Goal: Navigation & Orientation: Find specific page/section

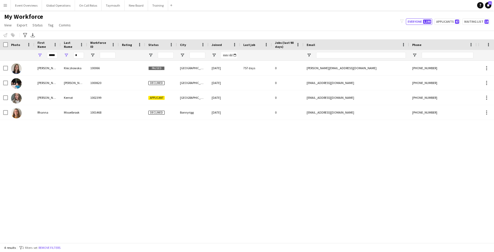
click at [6, 5] on app-icon "Menu" at bounding box center [5, 5] width 4 height 4
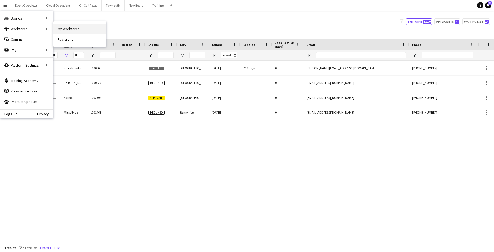
click at [65, 29] on link "My Workforce" at bounding box center [79, 28] width 53 height 11
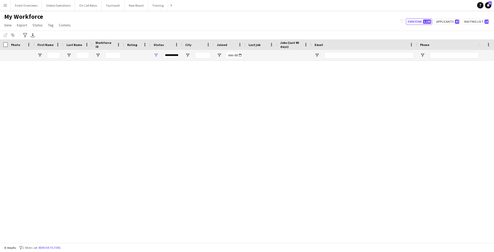
type input "*****"
type input "*"
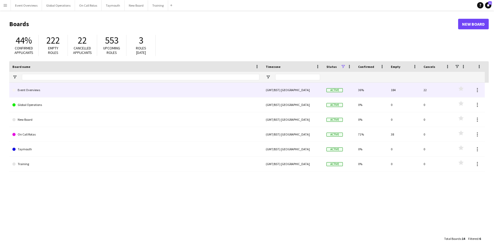
click at [32, 92] on link "Event Overviews" at bounding box center [135, 90] width 247 height 15
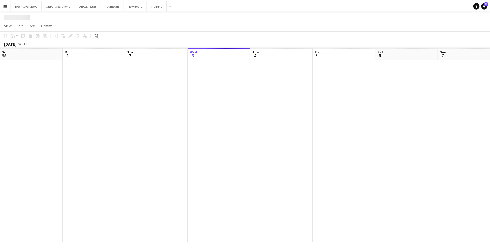
scroll to position [0, 126]
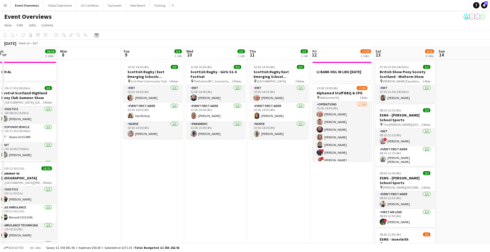
drag, startPoint x: 434, startPoint y: 202, endPoint x: 114, endPoint y: 206, distance: 320.4
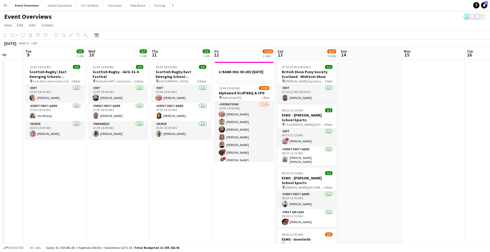
scroll to position [0, 166]
drag, startPoint x: 241, startPoint y: 224, endPoint x: 143, endPoint y: 218, distance: 98.3
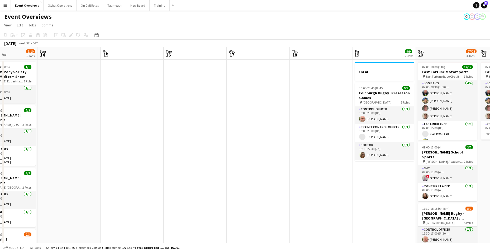
drag, startPoint x: 371, startPoint y: 223, endPoint x: 57, endPoint y: 236, distance: 314.6
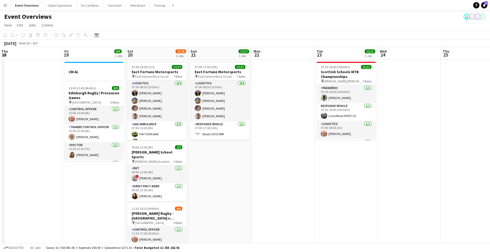
drag, startPoint x: 311, startPoint y: 227, endPoint x: 49, endPoint y: 244, distance: 263.1
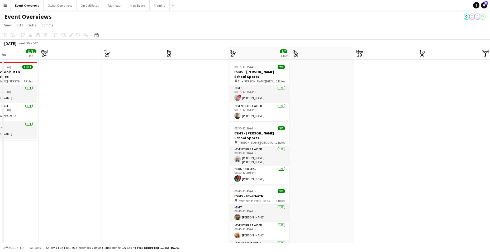
drag, startPoint x: 343, startPoint y: 233, endPoint x: -8, endPoint y: 241, distance: 351.4
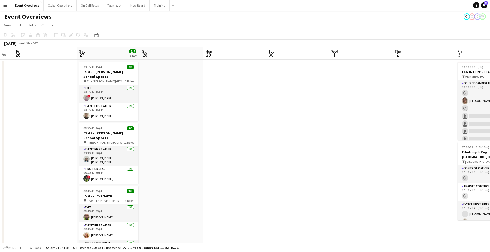
scroll to position [0, 147]
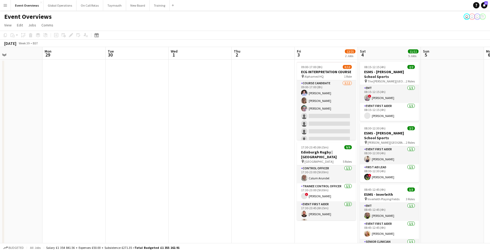
drag, startPoint x: 322, startPoint y: 219, endPoint x: -20, endPoint y: 236, distance: 341.9
